Goal: Find specific page/section: Find specific page/section

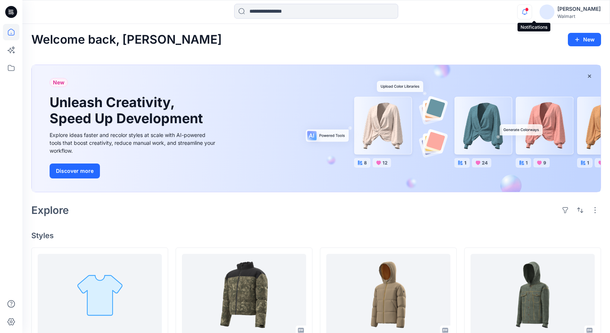
click at [532, 8] on icon "button" at bounding box center [525, 11] width 14 height 15
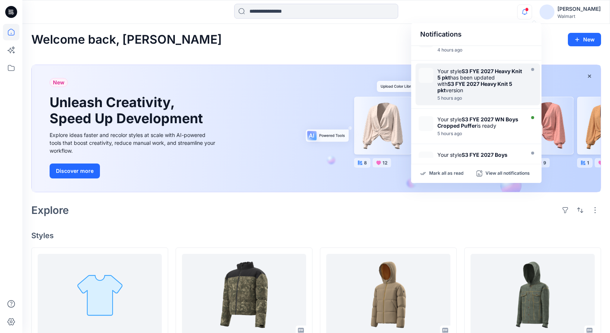
scroll to position [130, 0]
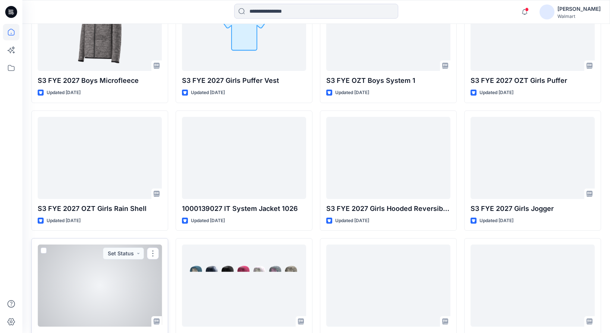
scroll to position [656, 0]
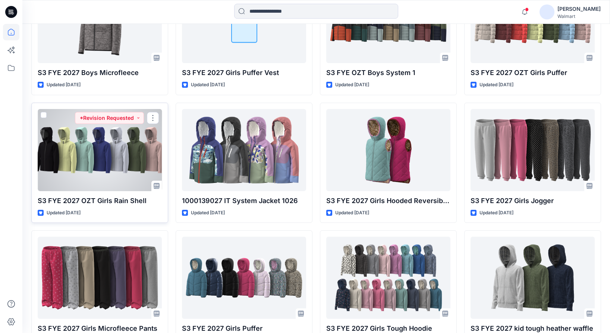
click at [105, 174] on div at bounding box center [100, 150] width 124 height 82
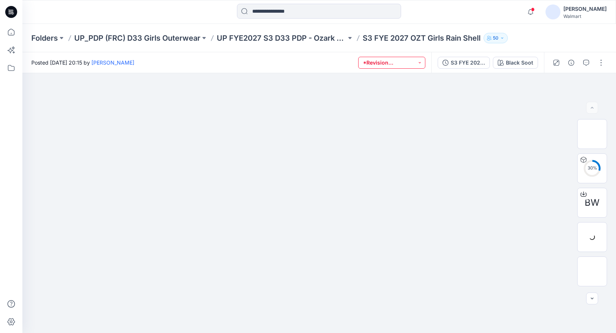
click at [420, 63] on button "*Revision Requested" at bounding box center [391, 63] width 67 height 12
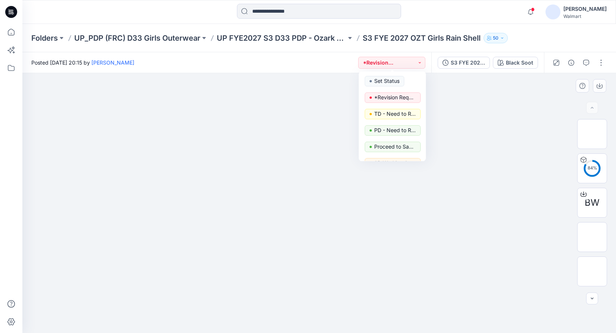
click at [535, 154] on div at bounding box center [319, 203] width 594 height 260
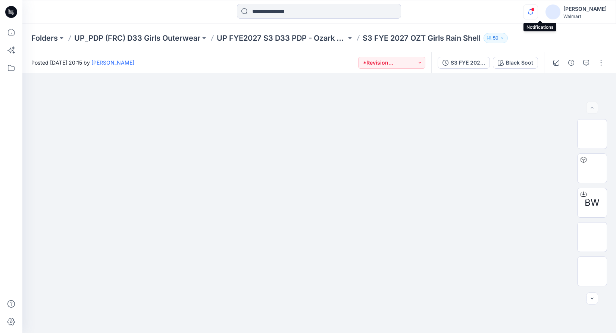
click at [533, 12] on icon "button" at bounding box center [530, 11] width 5 height 5
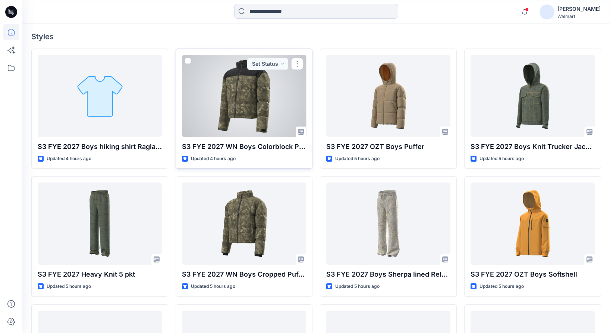
scroll to position [199, 0]
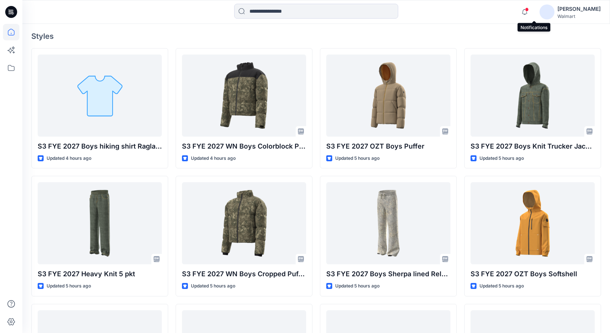
click at [529, 11] on span at bounding box center [527, 9] width 4 height 4
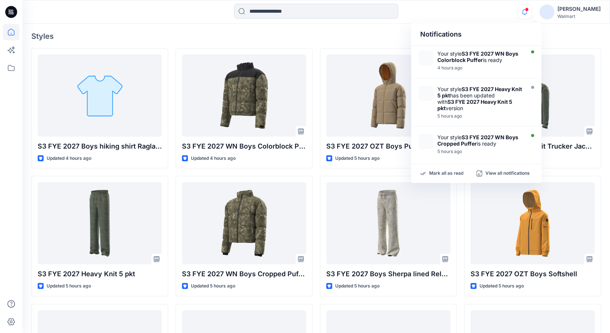
click at [474, 13] on div "Notifications Your style S3 FYE 2027 WN Boys Colorblock Puffer is ready 4 hours…" at bounding box center [316, 12] width 588 height 16
